Goal: Information Seeking & Learning: Compare options

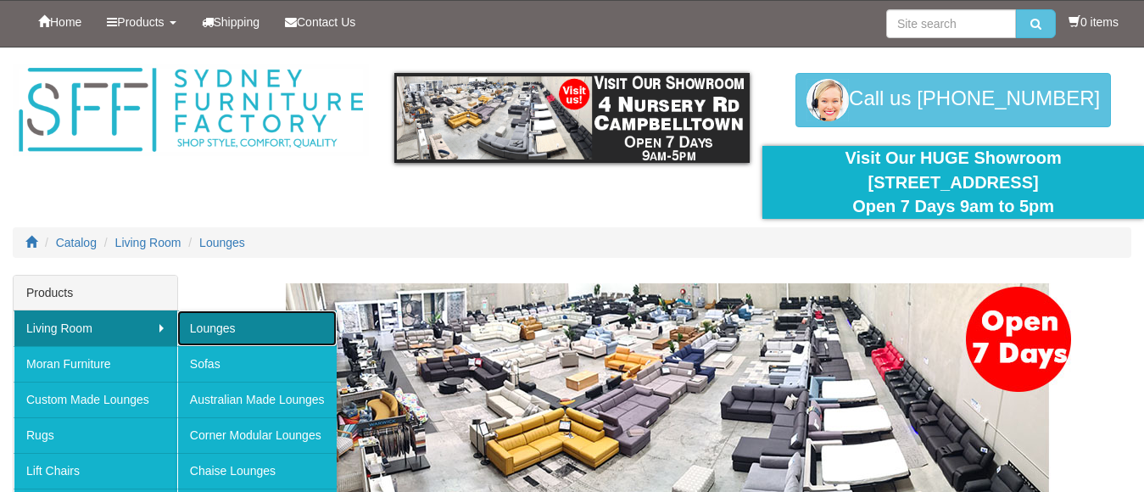
click at [215, 318] on link "Lounges" at bounding box center [256, 329] width 159 height 36
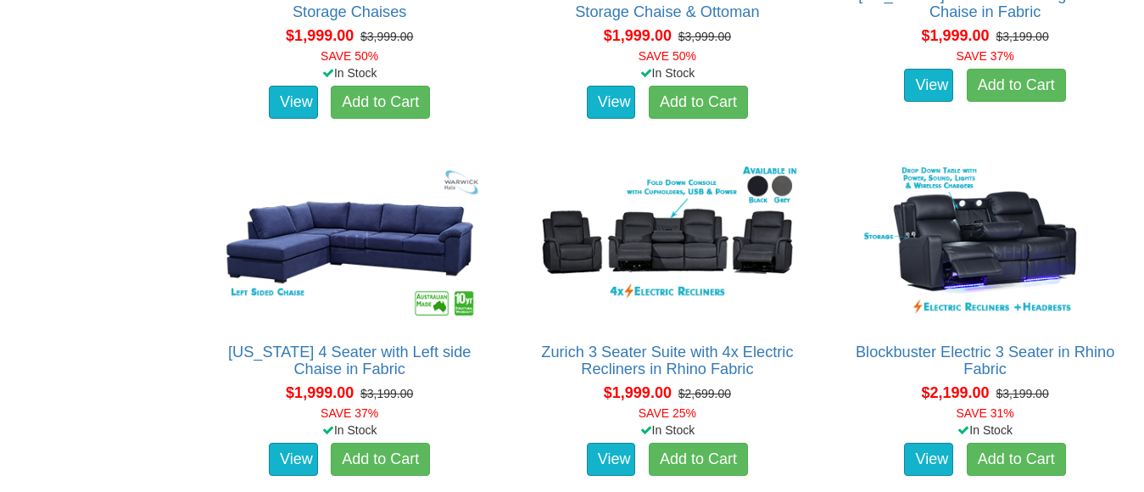
scroll to position [2630, 0]
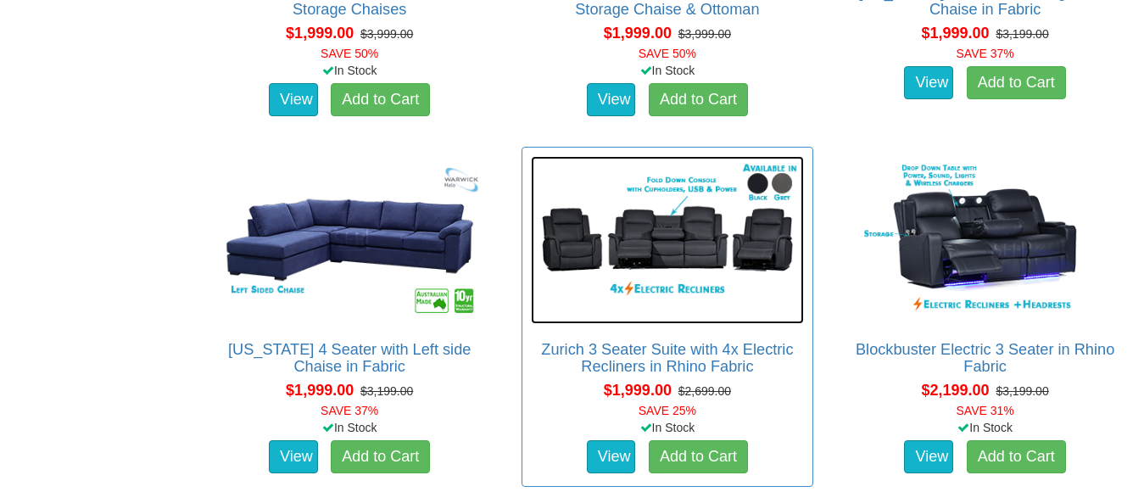
click at [655, 266] on img at bounding box center [668, 240] width 274 height 168
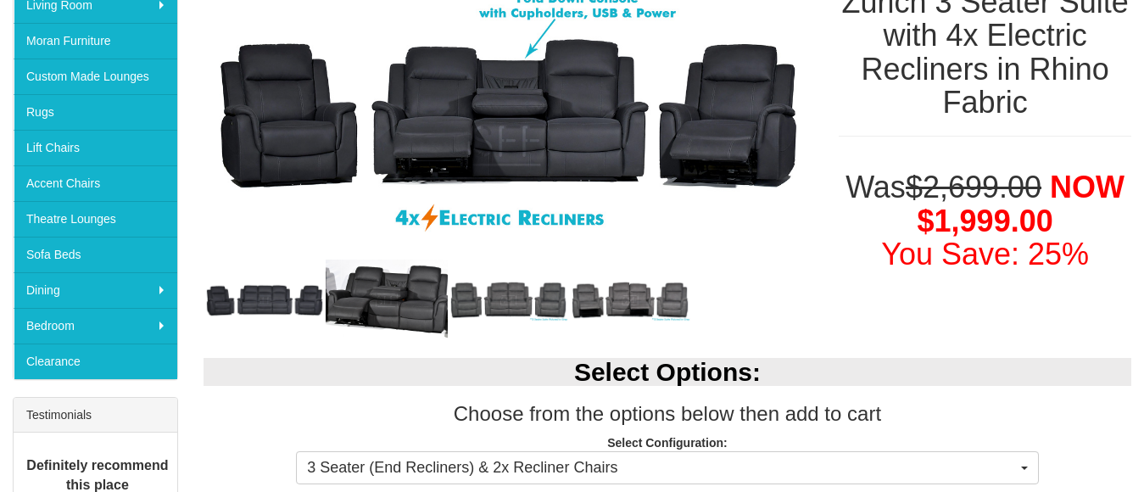
scroll to position [339, 0]
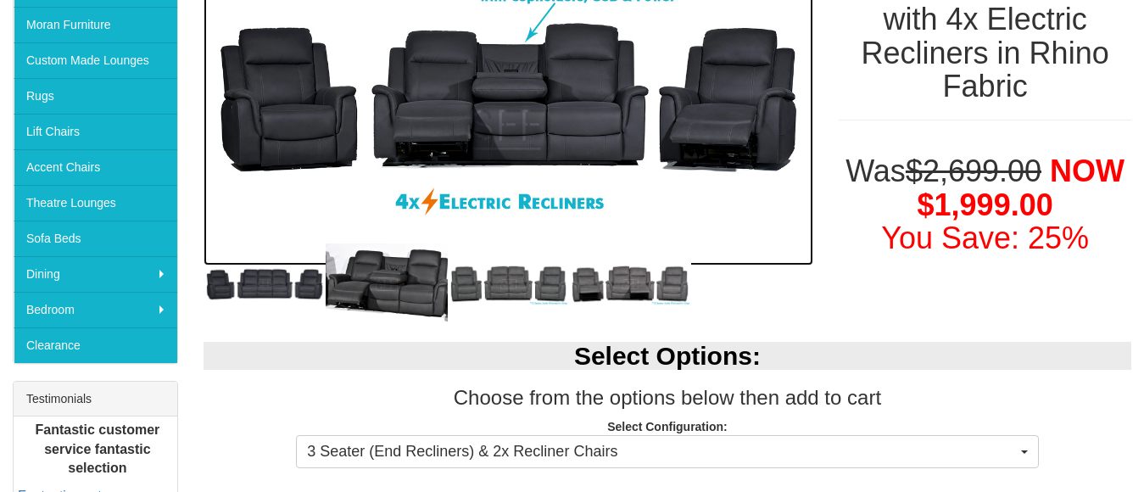
click at [522, 108] on img at bounding box center [509, 101] width 610 height 331
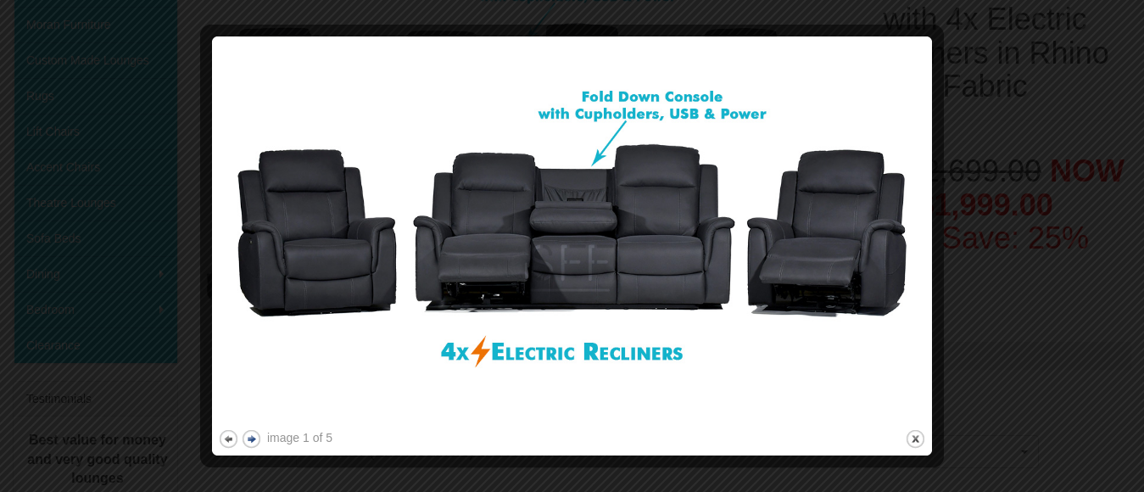
click at [253, 436] on button "next" at bounding box center [251, 438] width 21 height 21
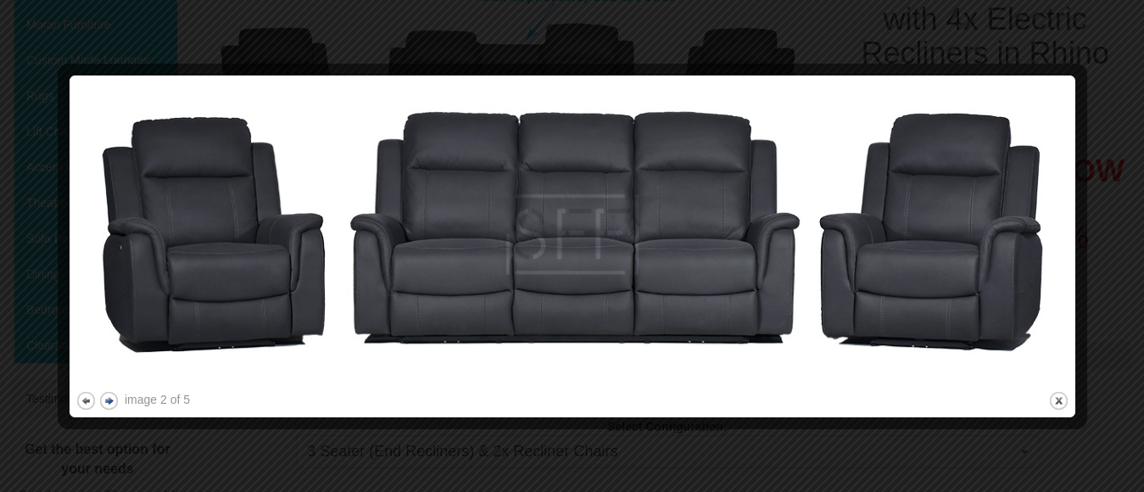
click at [113, 395] on button "next" at bounding box center [108, 400] width 21 height 21
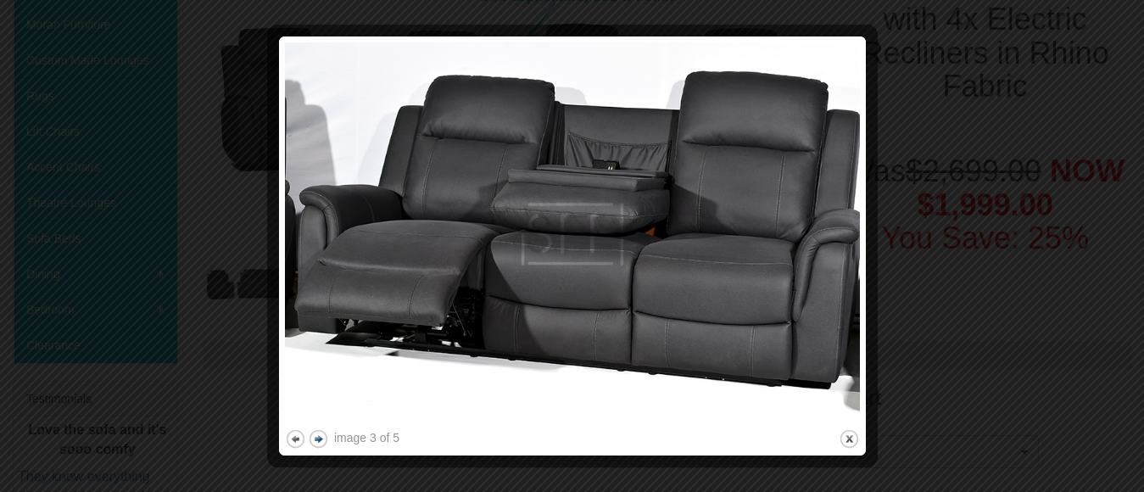
click at [321, 438] on button "next" at bounding box center [318, 438] width 21 height 21
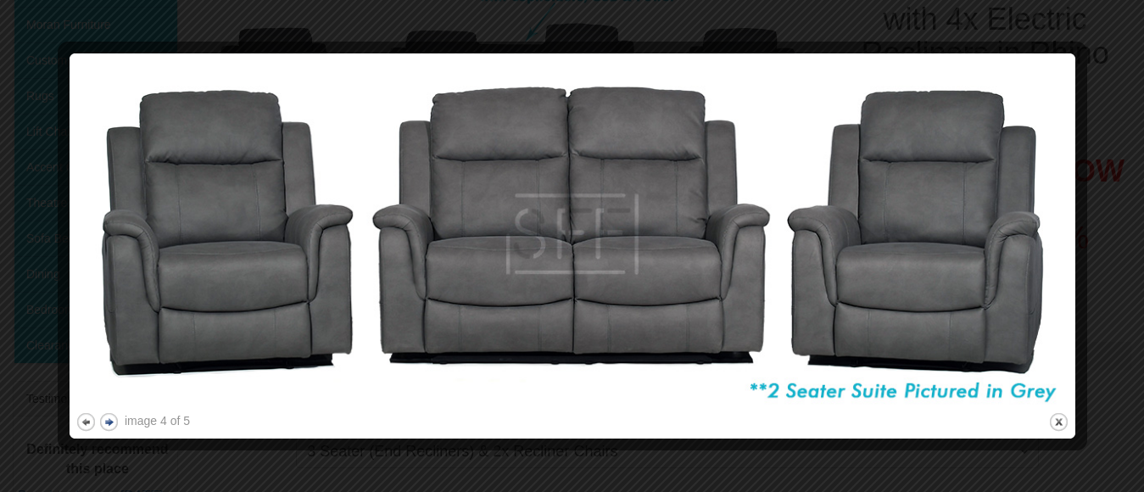
click at [113, 420] on button "next" at bounding box center [108, 421] width 21 height 21
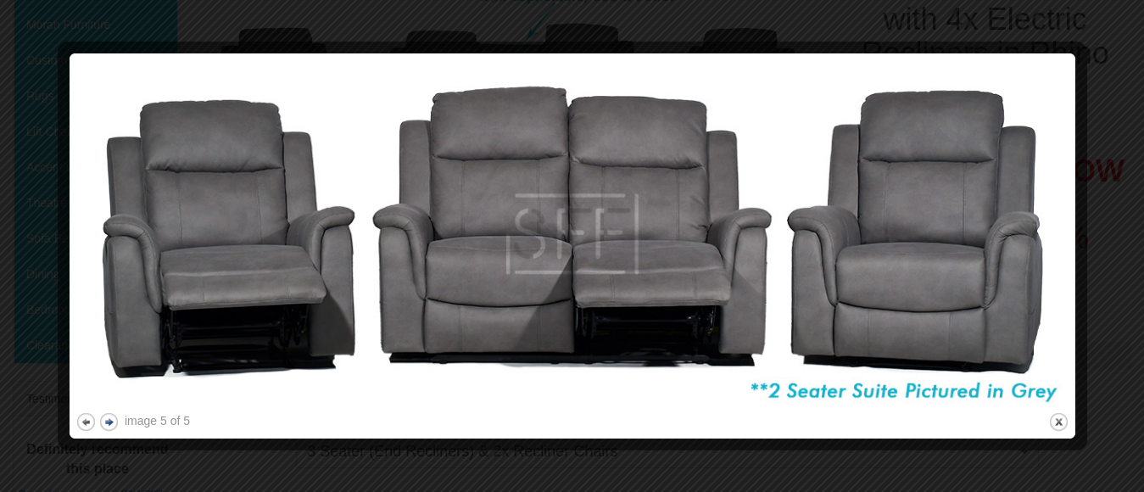
click at [113, 420] on button "next" at bounding box center [108, 421] width 21 height 21
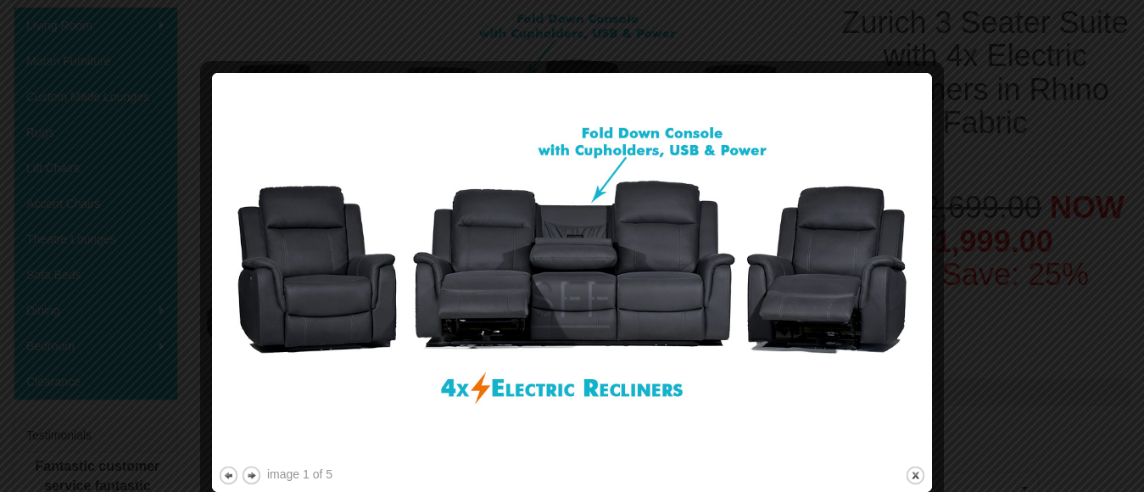
scroll to position [424, 0]
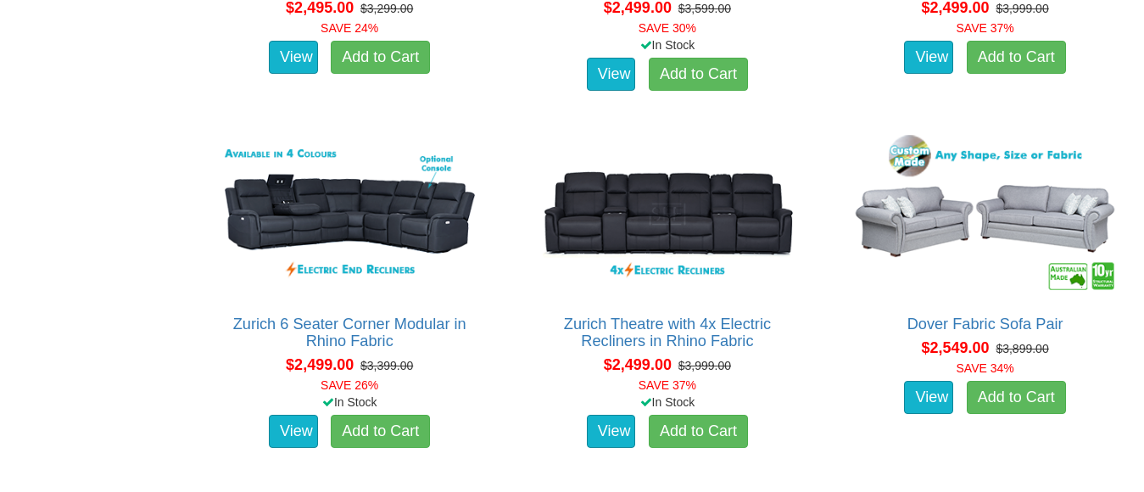
scroll to position [3733, 0]
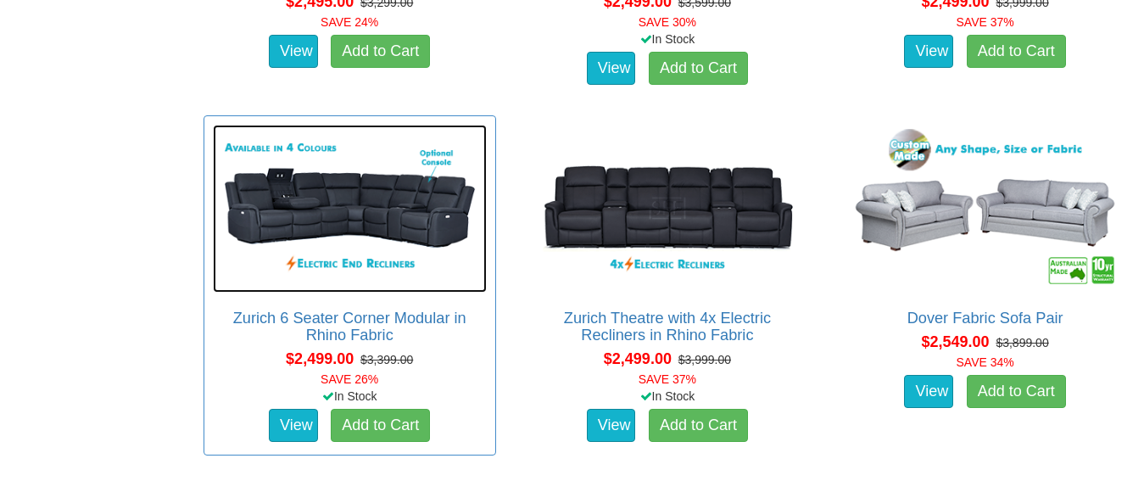
click at [321, 207] on img at bounding box center [350, 209] width 274 height 168
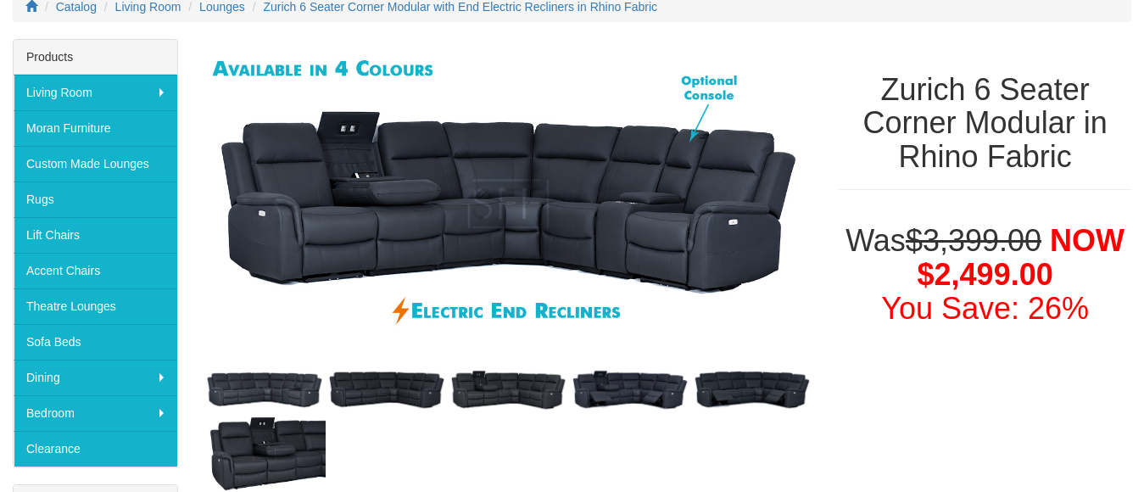
scroll to position [255, 0]
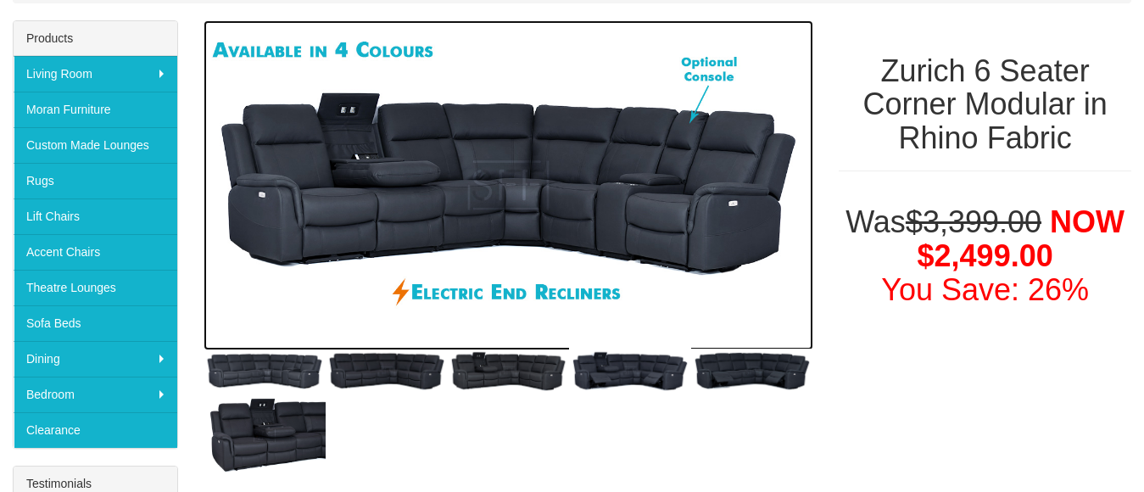
click at [457, 205] on img at bounding box center [509, 185] width 610 height 331
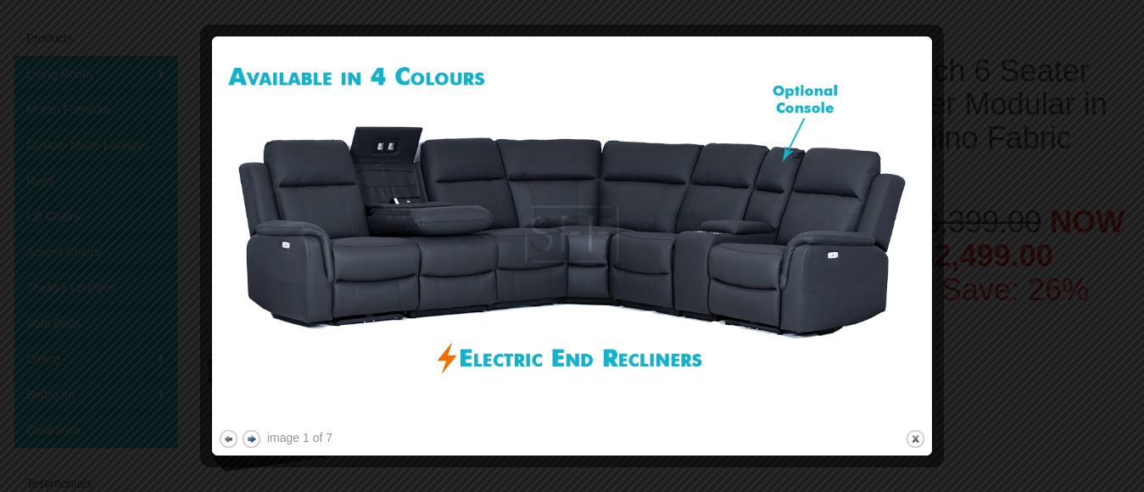
click at [251, 438] on button "next" at bounding box center [251, 438] width 21 height 21
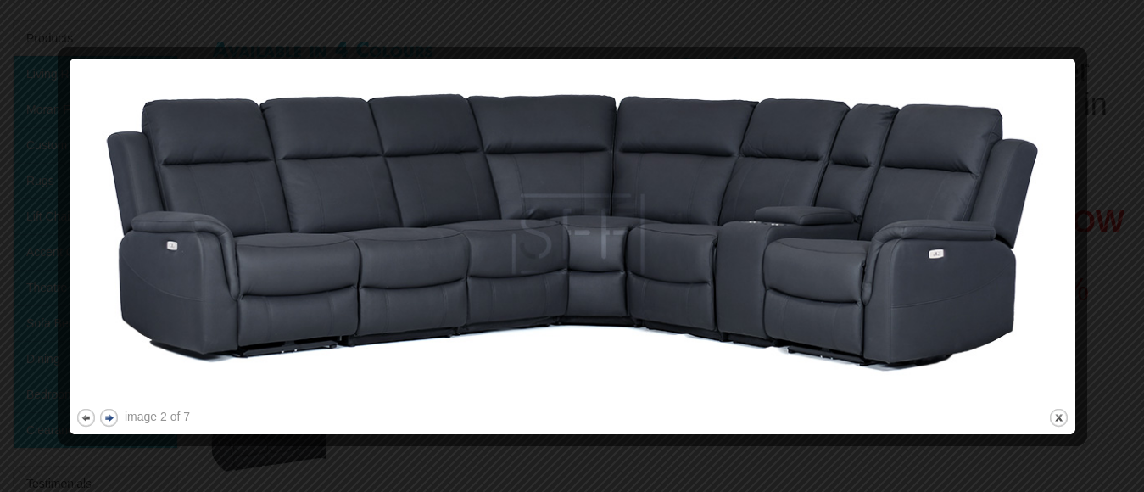
click at [110, 411] on button "next" at bounding box center [108, 417] width 21 height 21
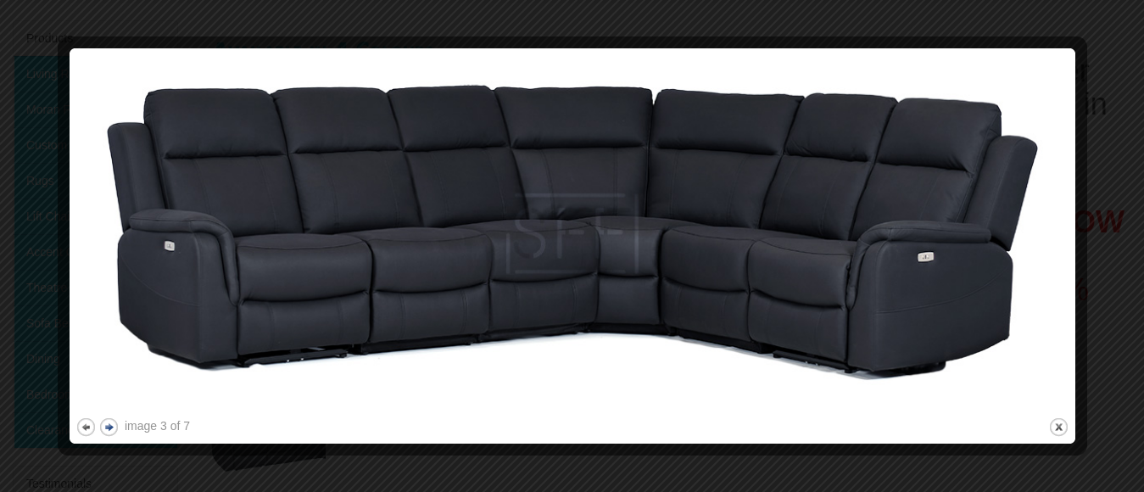
click at [111, 426] on button "next" at bounding box center [108, 427] width 21 height 21
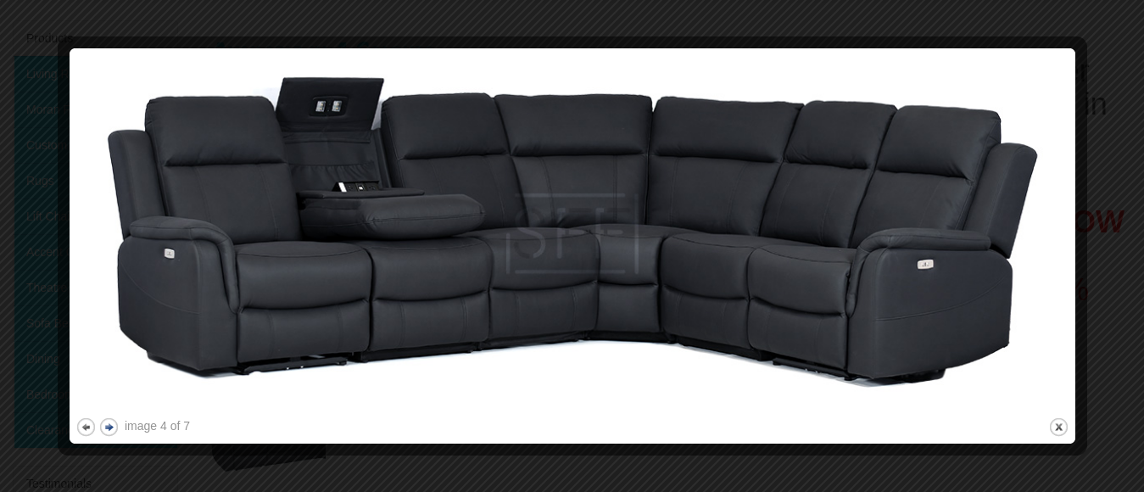
click at [111, 426] on button "next" at bounding box center [108, 427] width 21 height 21
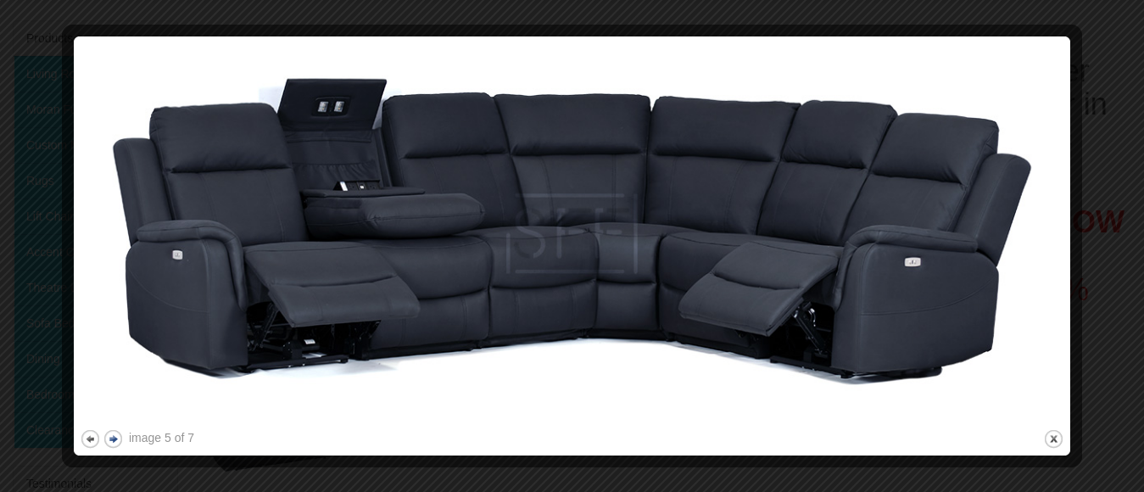
click at [111, 426] on div "image 5 of 7 previous next close" at bounding box center [572, 245] width 985 height 407
click at [112, 435] on button "next" at bounding box center [113, 438] width 21 height 21
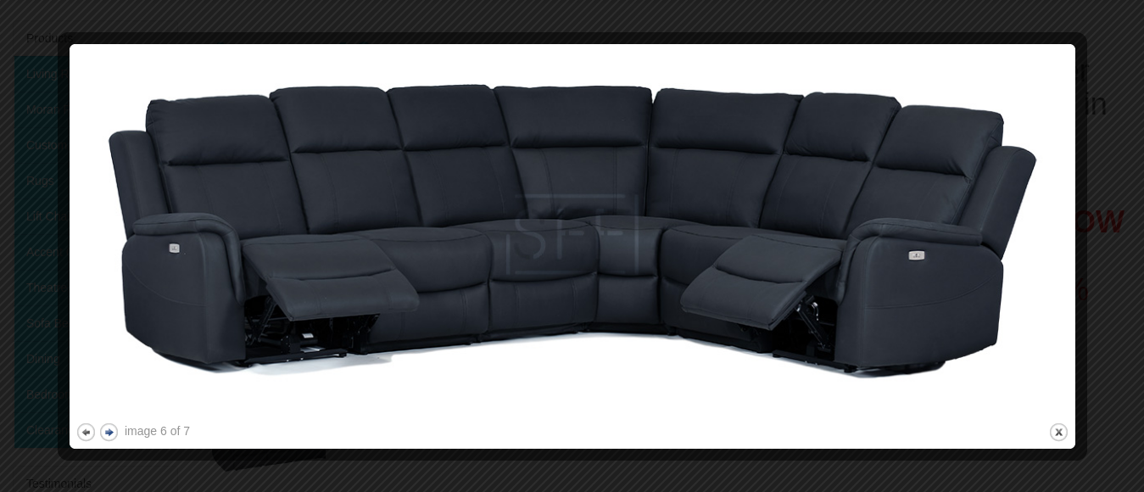
click at [112, 435] on button "next" at bounding box center [108, 432] width 21 height 21
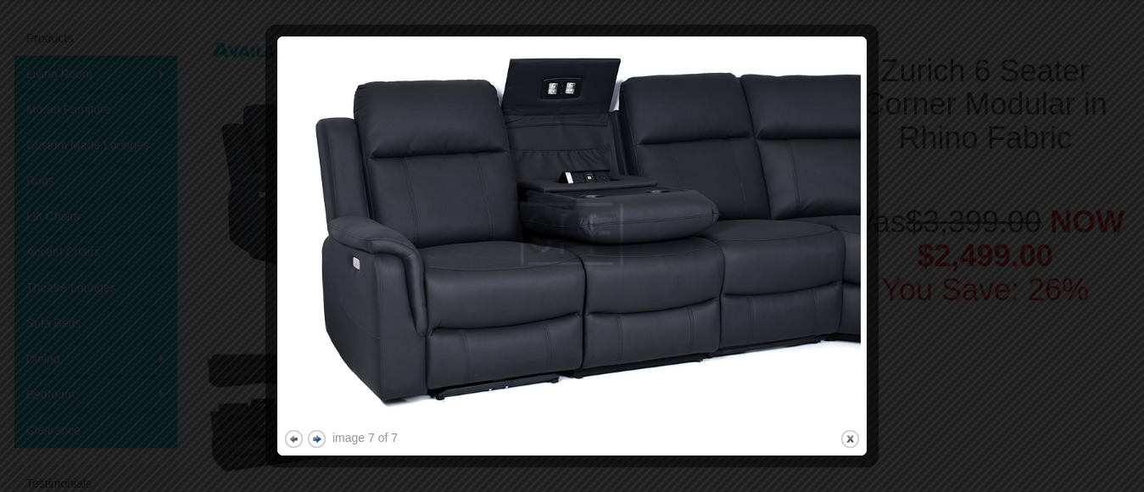
click at [112, 435] on div at bounding box center [572, 246] width 1144 height 492
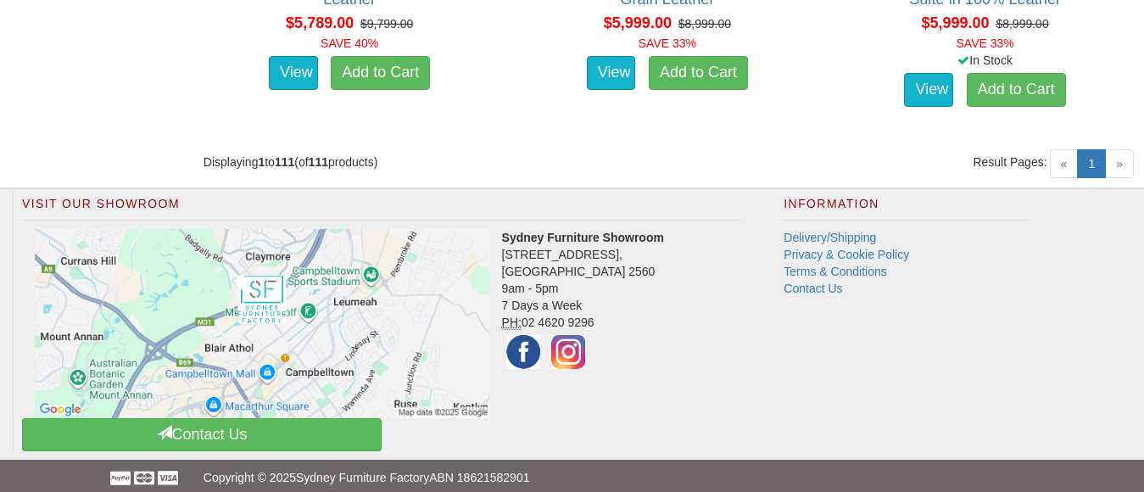
scroll to position [14080, 0]
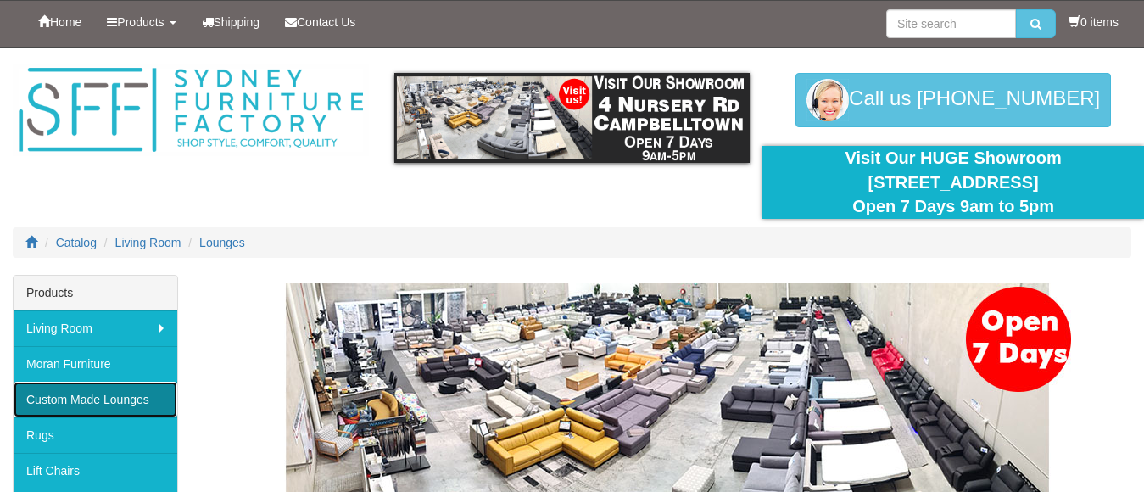
click at [93, 397] on link "Custom Made Lounges" at bounding box center [96, 400] width 164 height 36
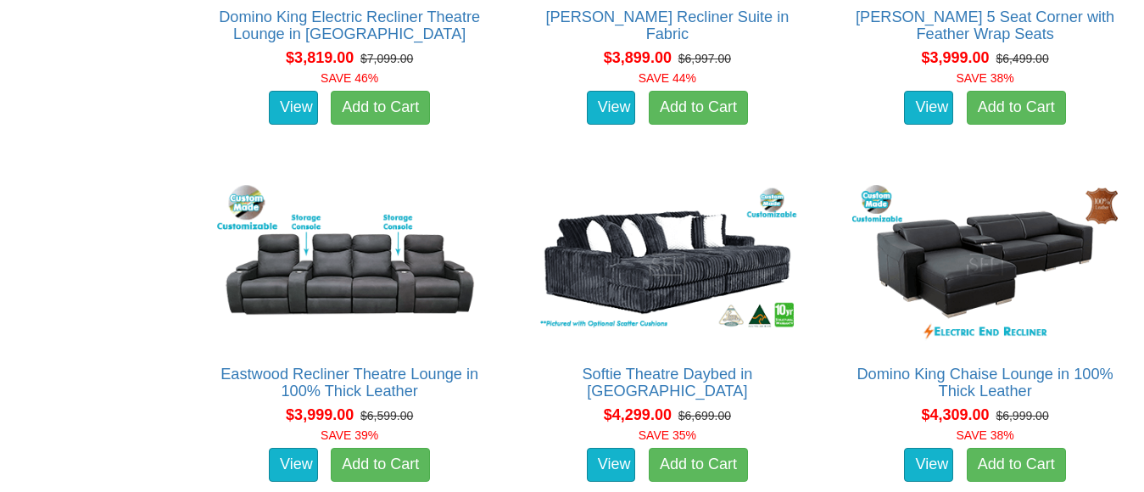
scroll to position [6363, 0]
